Goal: Task Accomplishment & Management: Manage account settings

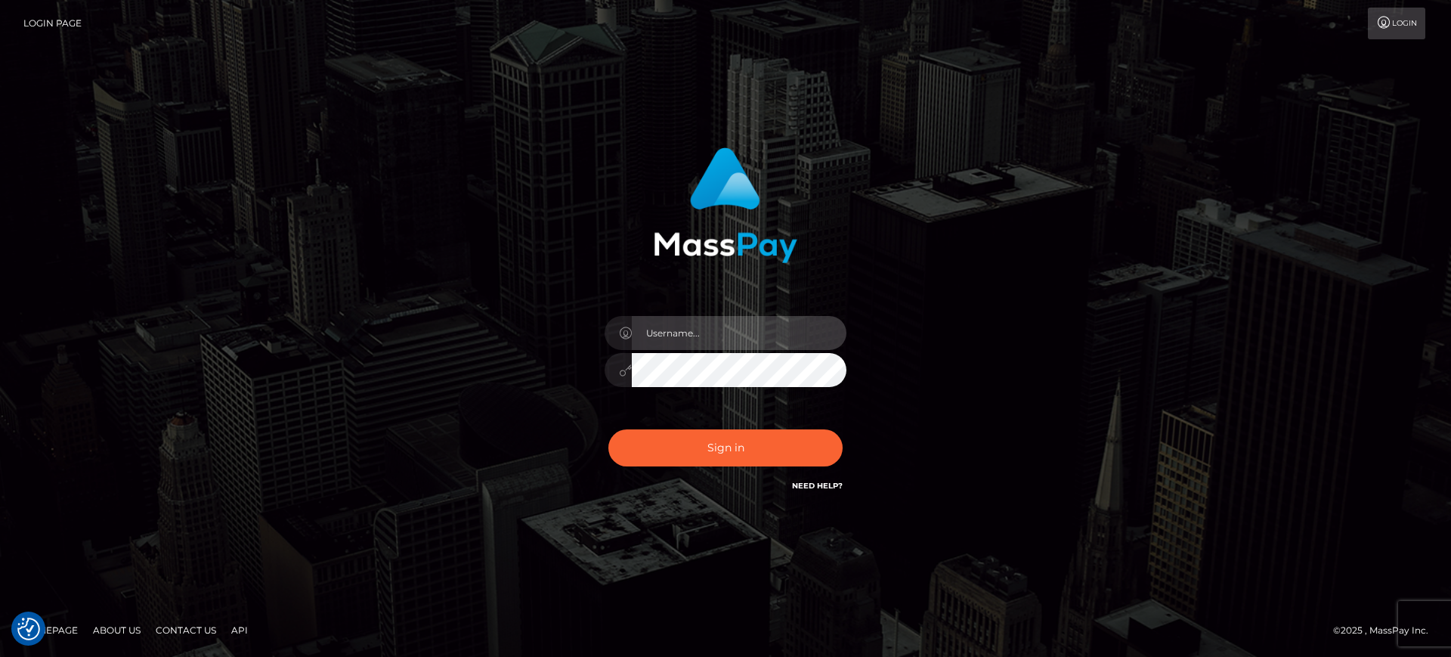
click at [674, 333] on input "text" at bounding box center [739, 333] width 215 height 34
type input "[PERSON_NAME].k"
click at [682, 333] on input "text" at bounding box center [739, 333] width 215 height 34
type input "[PERSON_NAME].k"
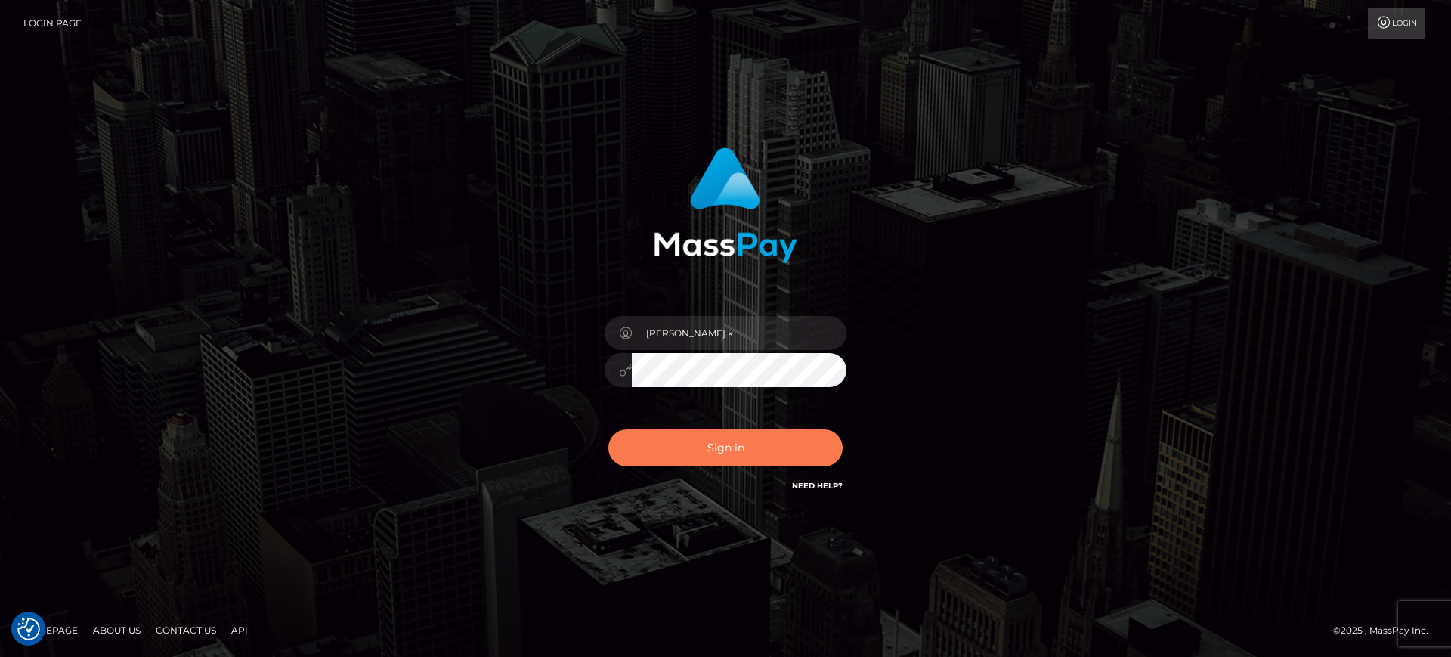
click at [710, 453] on button "Sign in" at bounding box center [726, 447] width 234 height 37
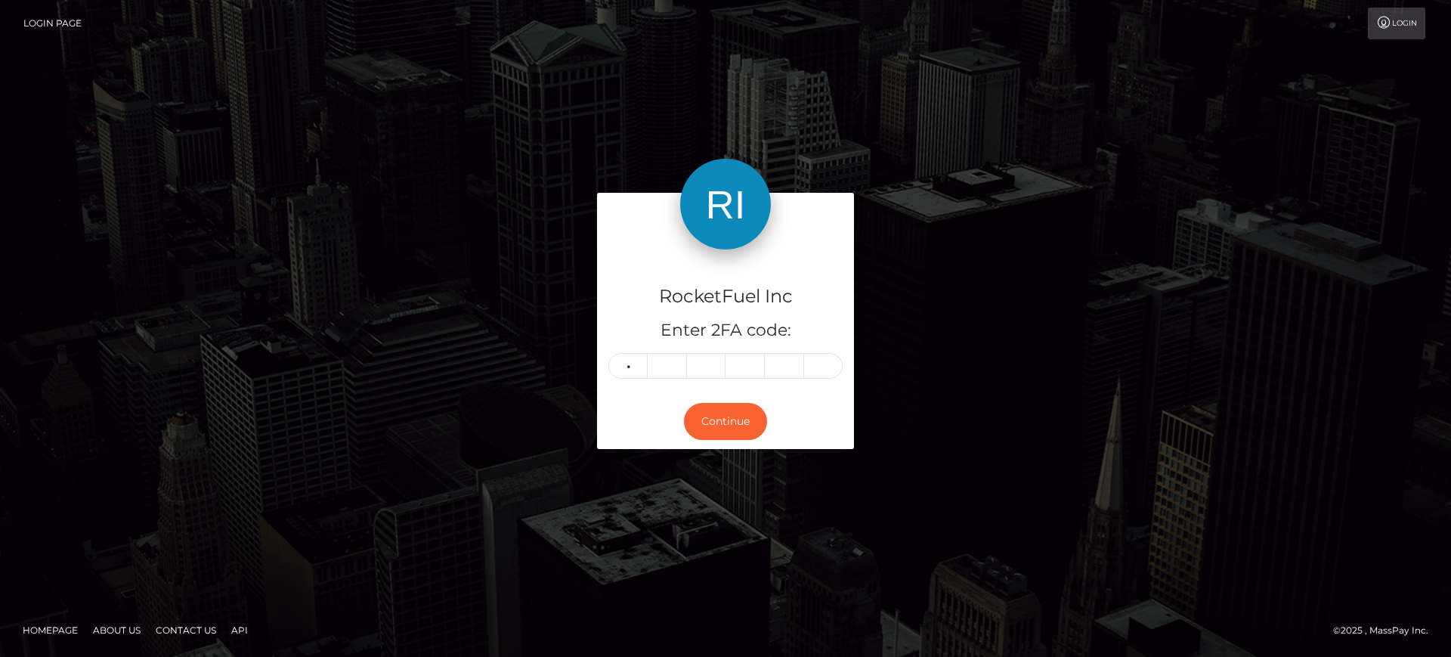
type input "9"
type input "4"
type input "1"
type input "5"
type input "3"
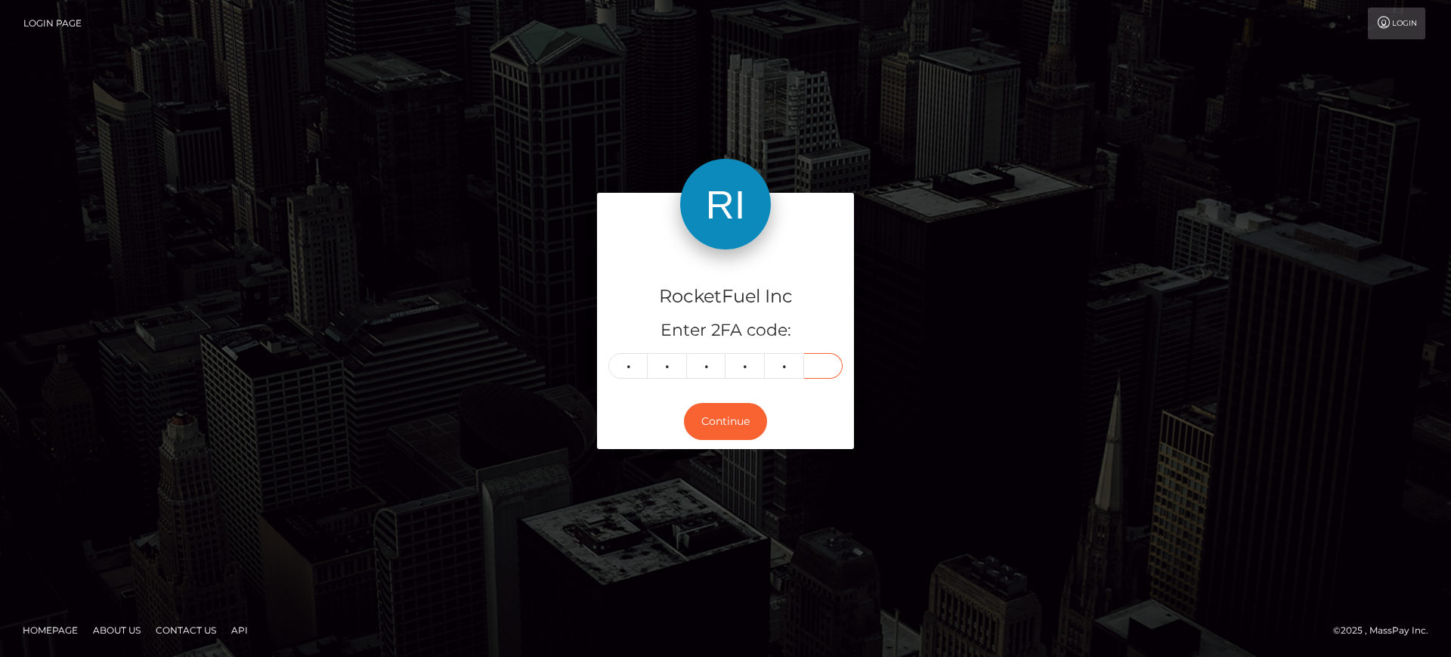
type input "7"
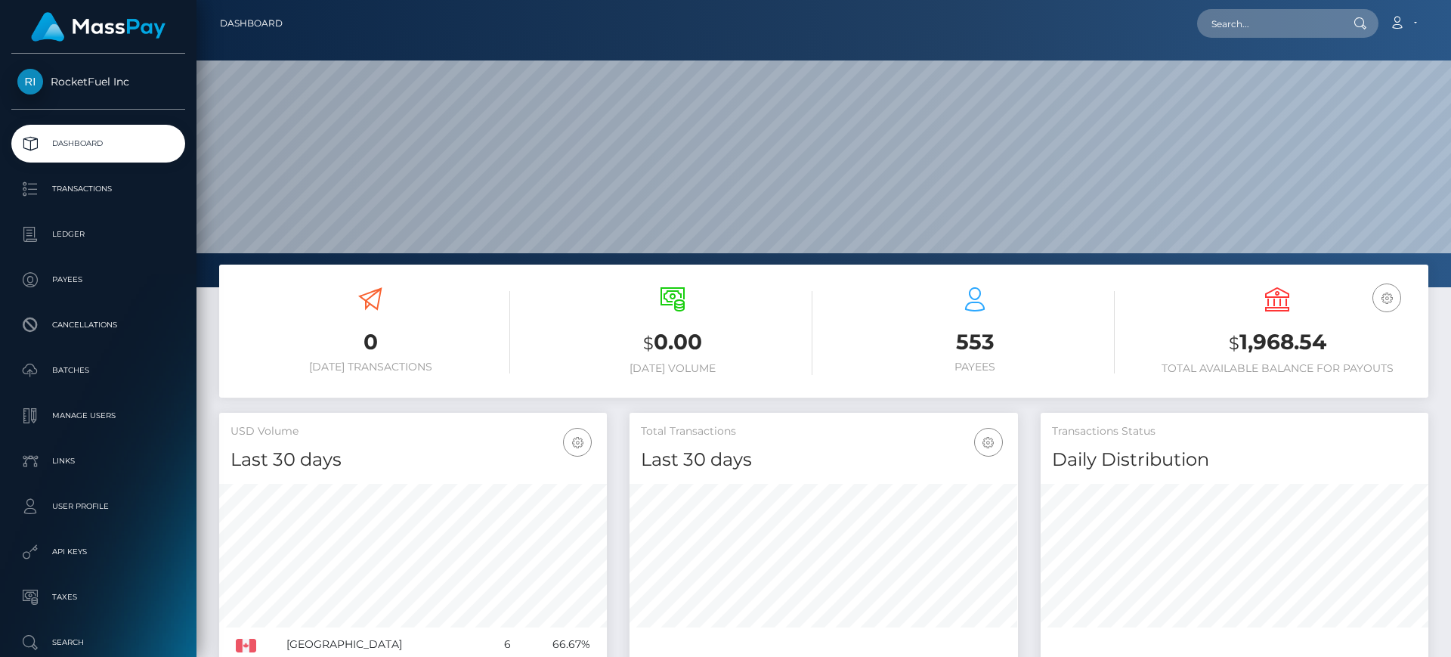
scroll to position [268, 389]
